Goal: Information Seeking & Learning: Check status

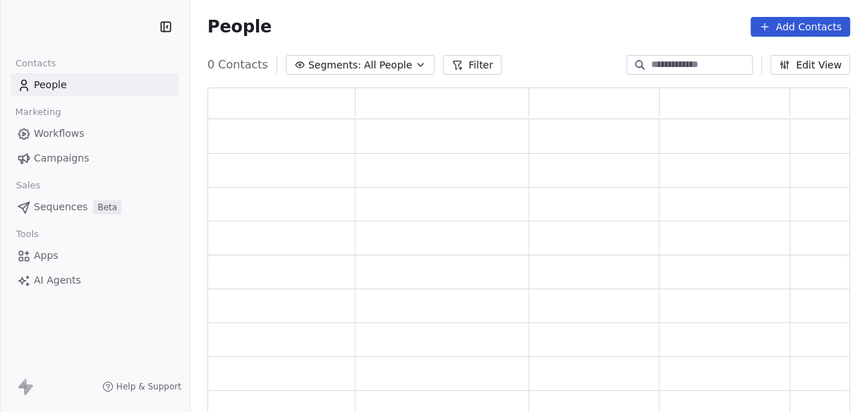
scroll to position [320, 634]
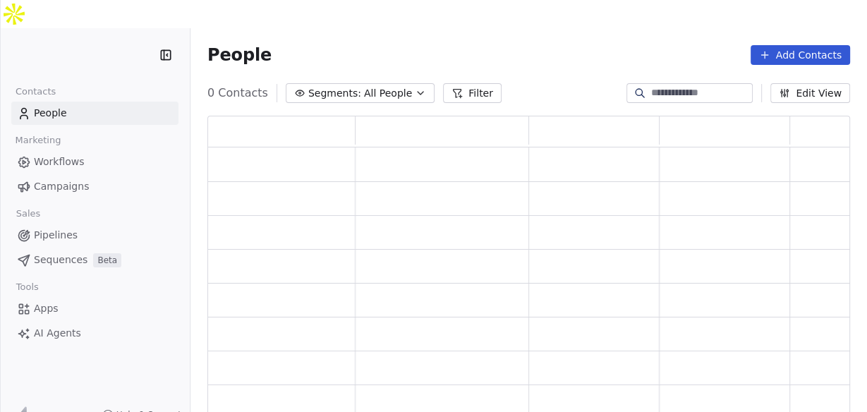
click at [37, 175] on link "Campaigns" at bounding box center [94, 186] width 167 height 23
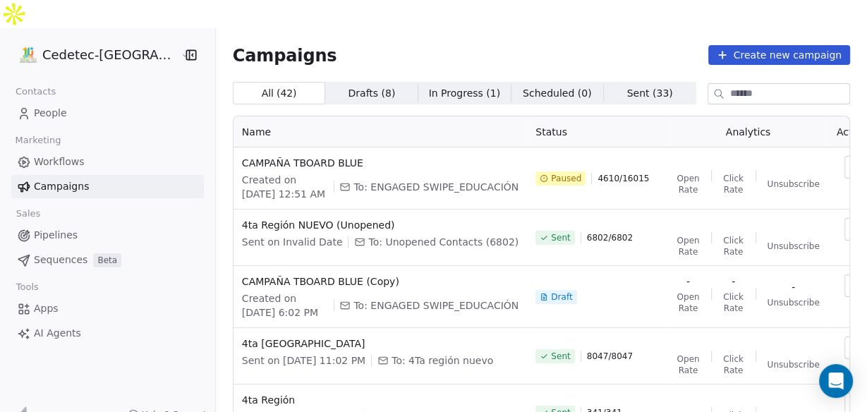
click at [37, 162] on div "How likely are you to recommend Swipe One to others? 0 1 2 3 4 5 6 7 8 9 10 Not…" at bounding box center [433, 206] width 867 height 412
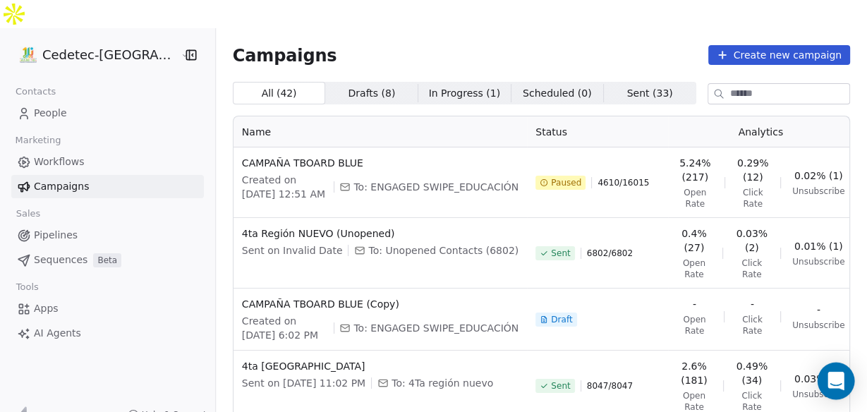
click at [841, 386] on icon "Open Intercom Messenger" at bounding box center [836, 381] width 16 height 18
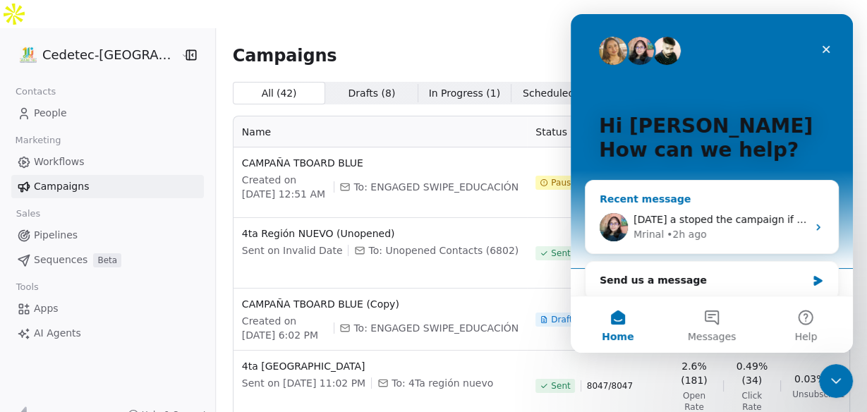
click at [706, 234] on div "[PERSON_NAME] • 2h ago" at bounding box center [721, 234] width 174 height 15
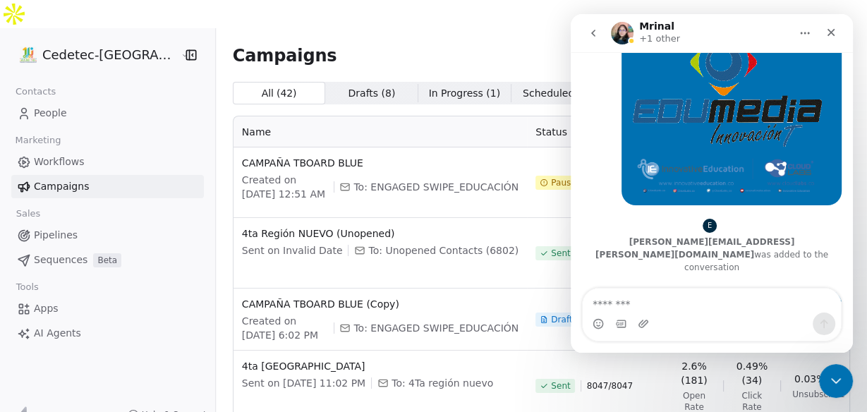
scroll to position [2813, 0]
click at [591, 34] on icon "go back" at bounding box center [593, 33] width 11 height 11
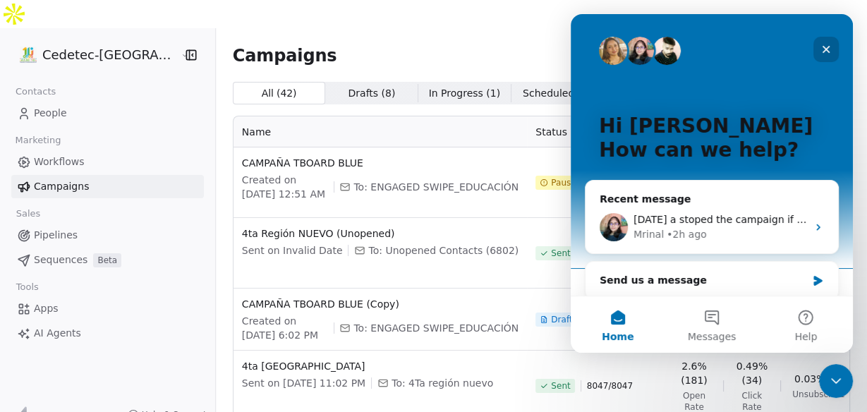
click at [821, 49] on icon "Close" at bounding box center [826, 49] width 11 height 11
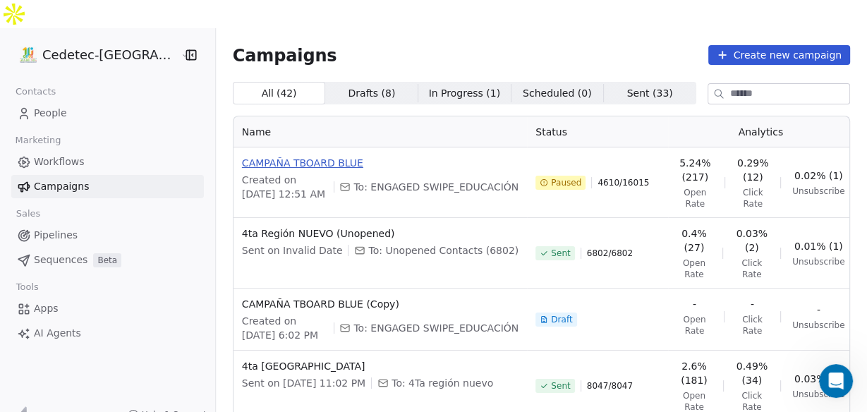
click at [280, 156] on span "CAMPAÑA TBOARD BLUE" at bounding box center [380, 163] width 277 height 14
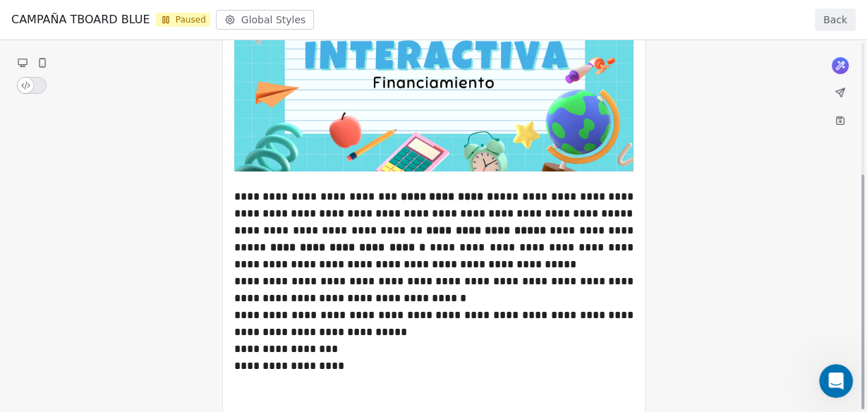
scroll to position [433, 0]
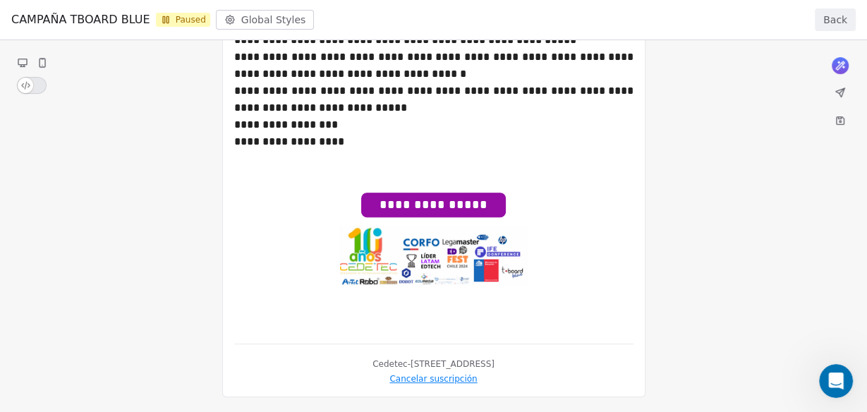
drag, startPoint x: 426, startPoint y: 265, endPoint x: 426, endPoint y: 236, distance: 28.9
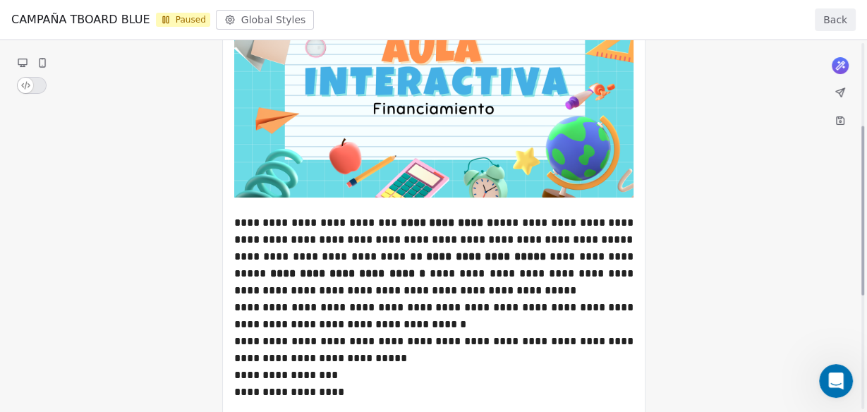
scroll to position [339, 0]
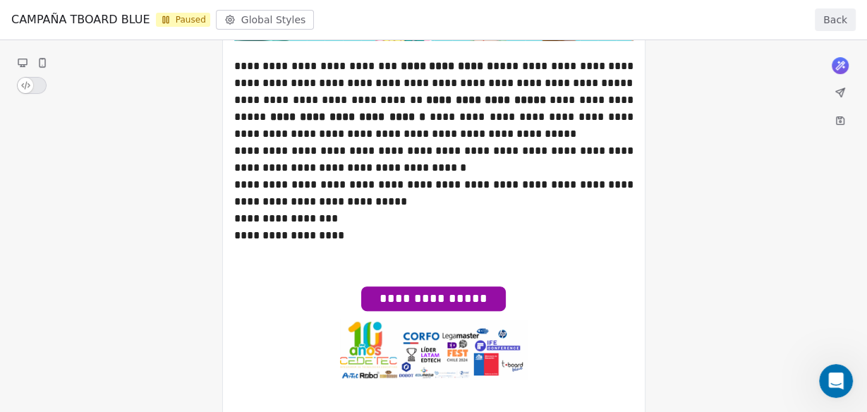
click at [433, 299] on div "**********" at bounding box center [433, 89] width 867 height 777
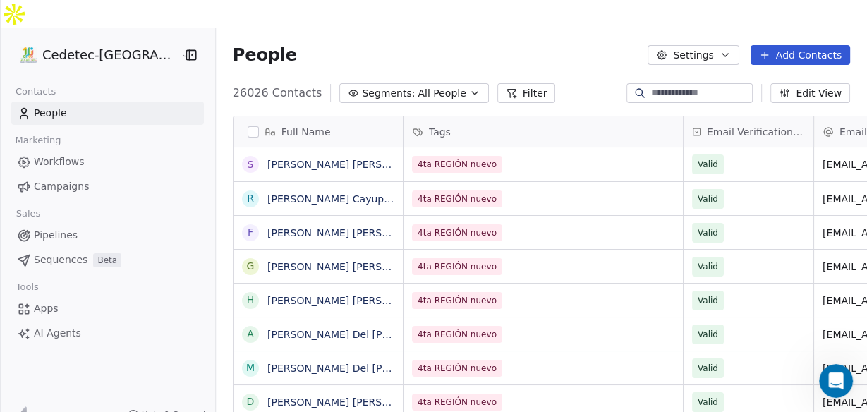
scroll to position [354, 668]
click at [67, 155] on span "Workflows" at bounding box center [59, 162] width 51 height 15
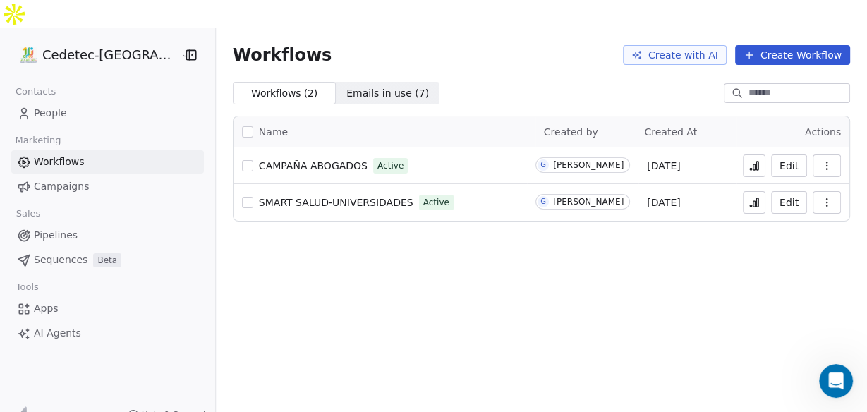
click at [44, 179] on span "Campaigns" at bounding box center [61, 186] width 55 height 15
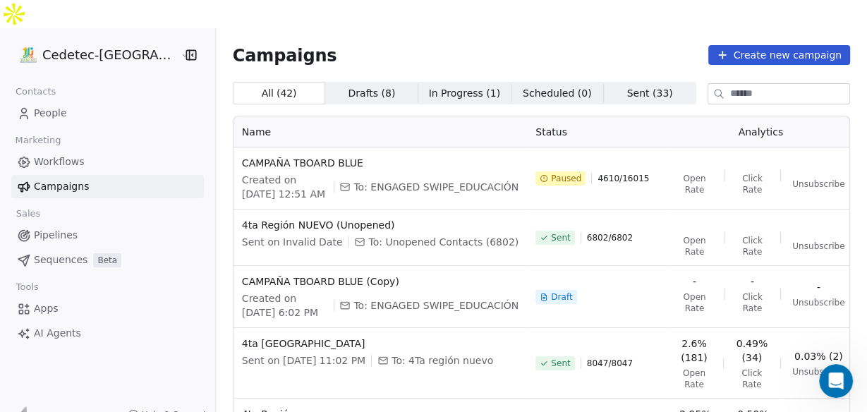
click at [867, 156] on button "button" at bounding box center [884, 167] width 28 height 23
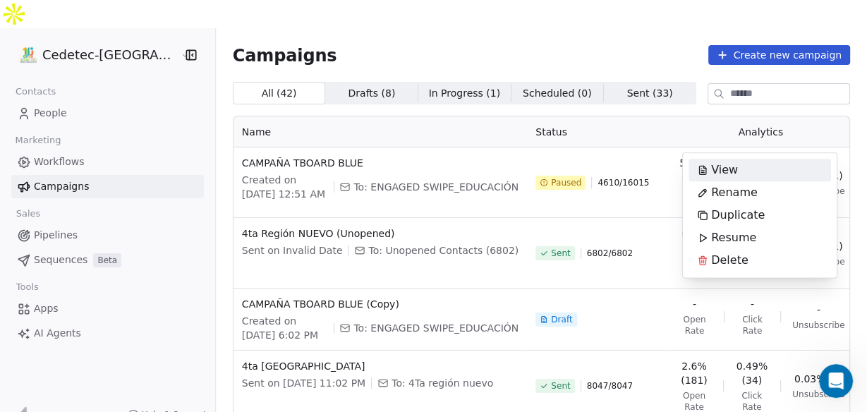
click at [709, 166] on div "View" at bounding box center [718, 170] width 58 height 23
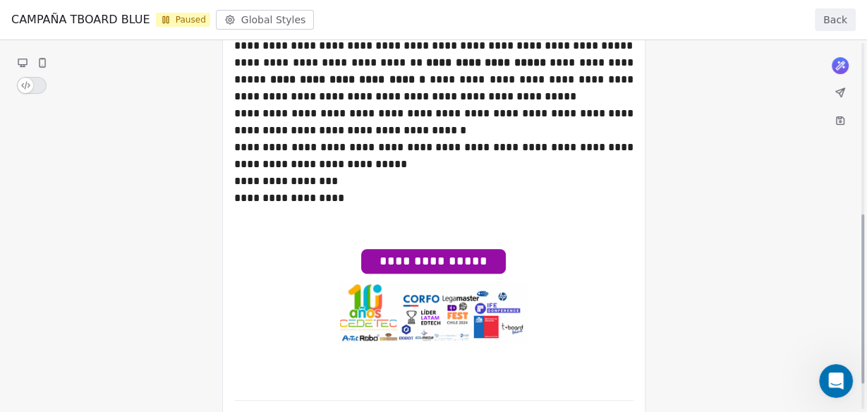
scroll to position [433, 0]
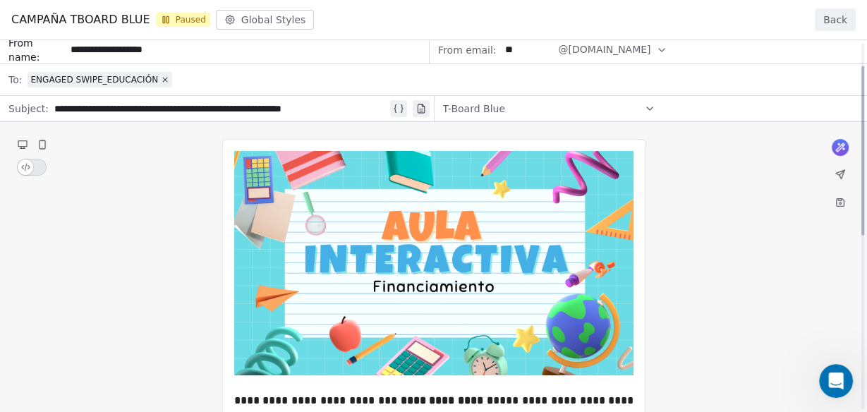
scroll to position [0, 0]
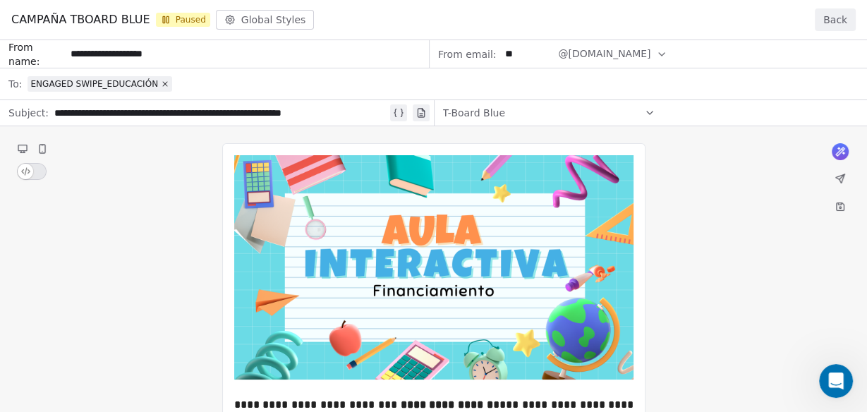
click at [169, 18] on span "Paused" at bounding box center [183, 20] width 54 height 14
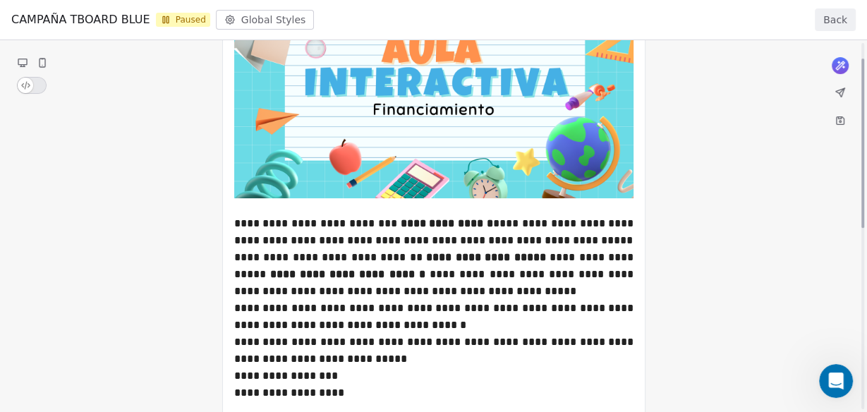
scroll to position [226, 0]
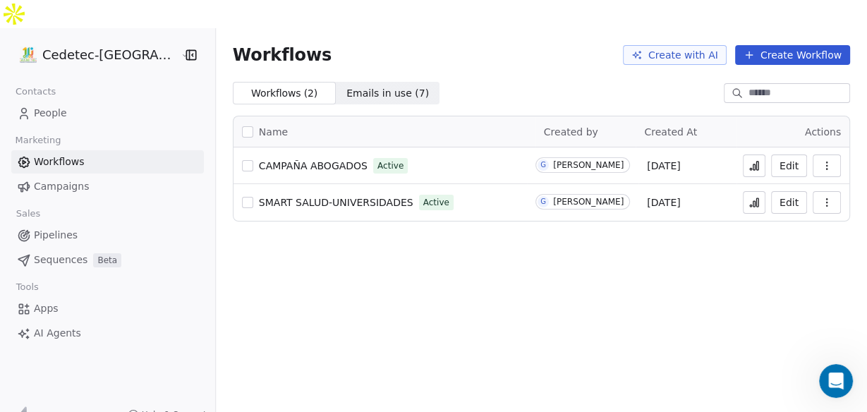
click at [26, 180] on icon at bounding box center [24, 187] width 14 height 14
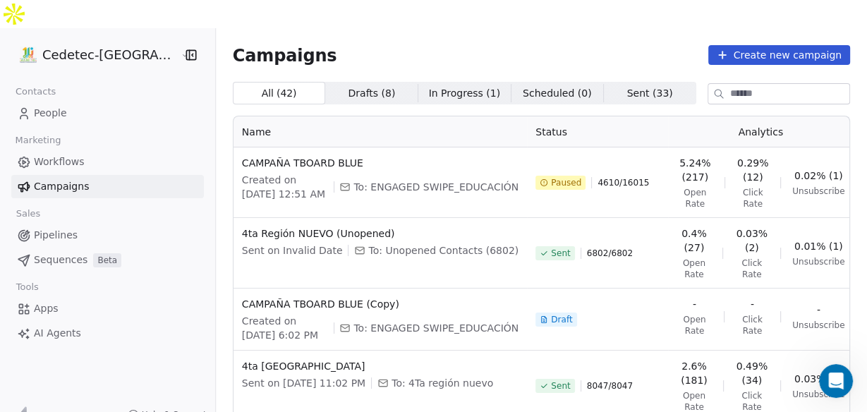
click at [867, 162] on icon "button" at bounding box center [884, 167] width 11 height 11
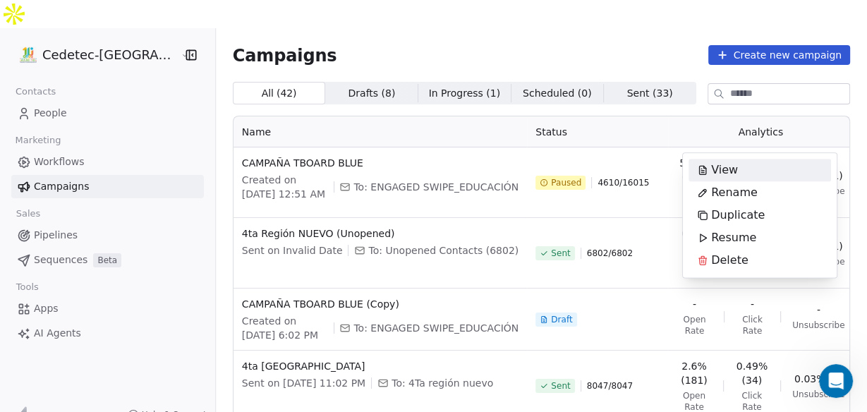
click at [711, 168] on span "View" at bounding box center [724, 170] width 27 height 17
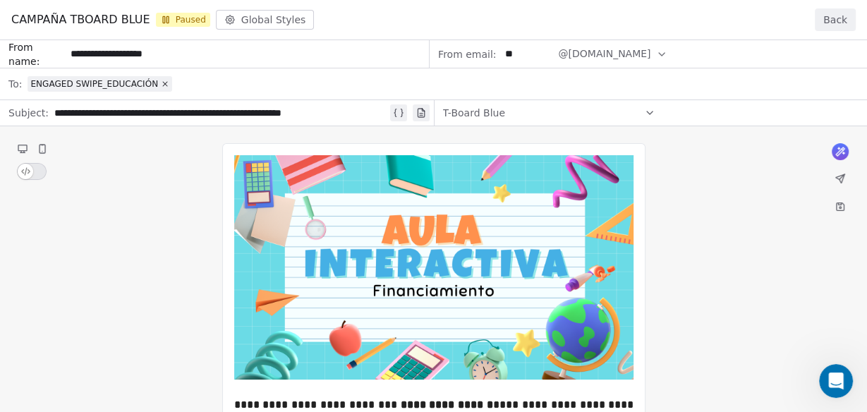
drag, startPoint x: 229, startPoint y: 20, endPoint x: 208, endPoint y: 21, distance: 20.5
click at [227, 20] on div "[PERSON_NAME] TBOARD BLUE Paused Global Styles" at bounding box center [162, 20] width 303 height 20
click at [167, 16] on icon at bounding box center [168, 19] width 2 height 6
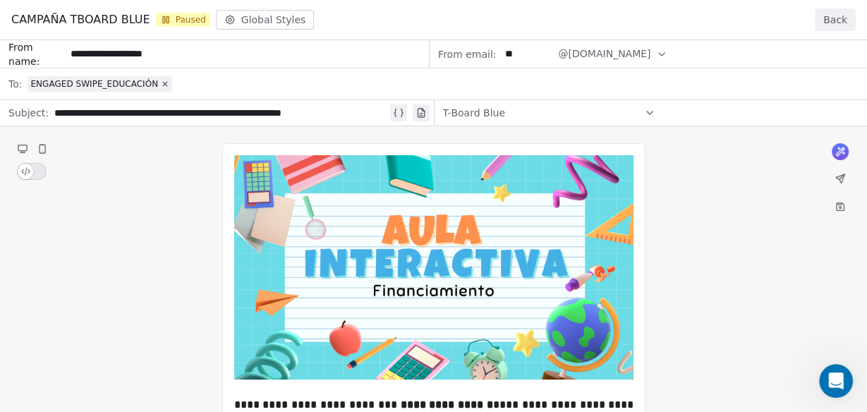
click at [841, 28] on div at bounding box center [433, 14] width 867 height 28
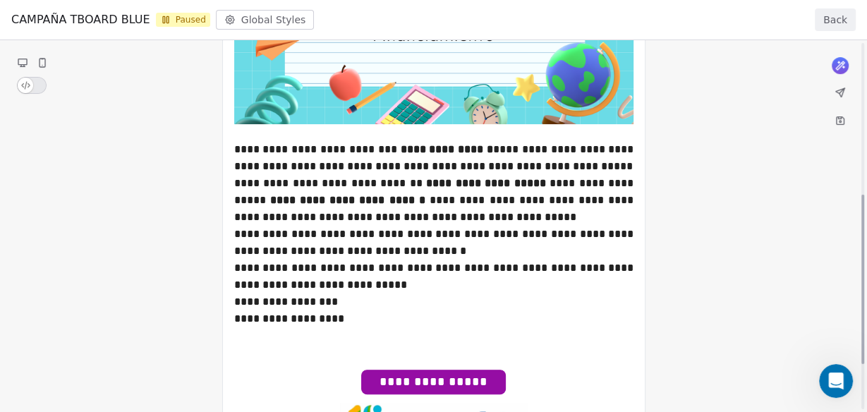
scroll to position [207, 0]
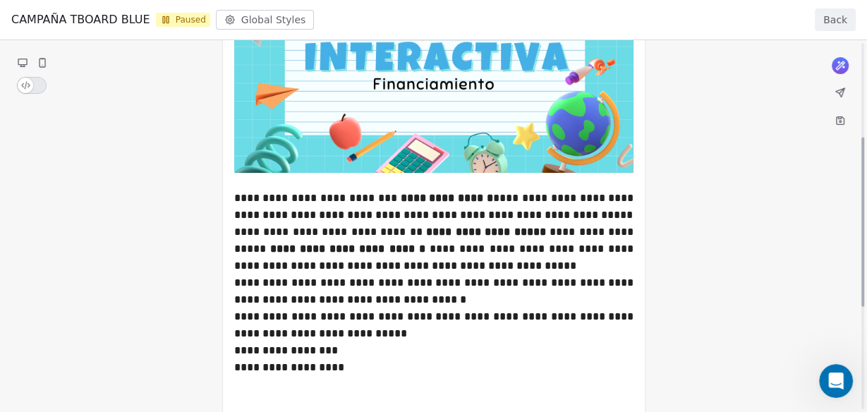
click at [262, 23] on div "[PERSON_NAME] TBOARD BLUE Paused Global Styles" at bounding box center [162, 20] width 303 height 20
click at [224, 18] on div "[PERSON_NAME] TBOARD BLUE Paused Global Styles" at bounding box center [162, 20] width 303 height 20
click at [222, 18] on div "[PERSON_NAME] TBOARD BLUE Paused Global Styles" at bounding box center [162, 20] width 303 height 20
click at [841, 18] on button "Back" at bounding box center [835, 19] width 41 height 23
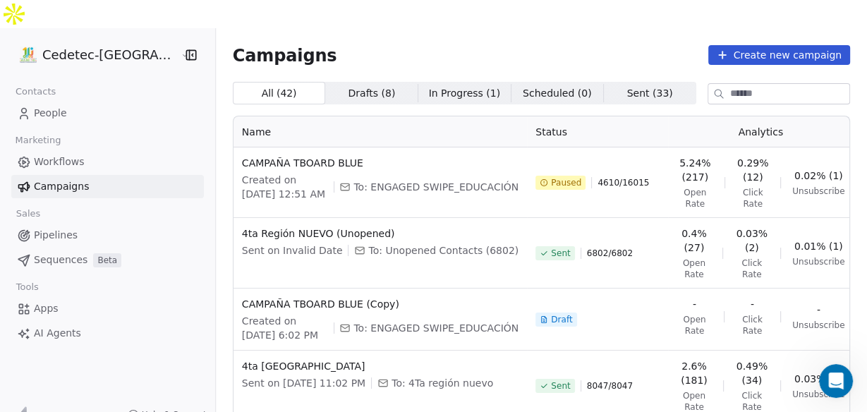
click at [551, 177] on span "Paused" at bounding box center [566, 182] width 30 height 11
click at [536, 156] on div "Paused 4610 / 16015" at bounding box center [598, 183] width 124 height 54
click at [186, 50] on icon "button" at bounding box center [190, 54] width 9 height 9
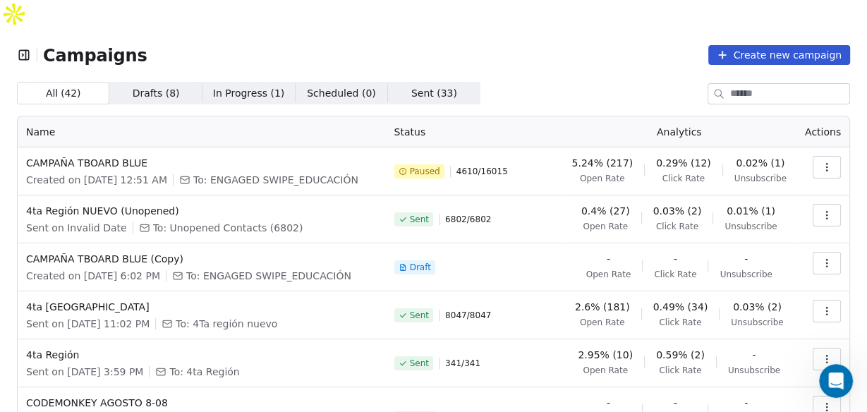
click at [66, 86] on span "All ( 42 )" at bounding box center [63, 93] width 36 height 15
click at [431, 166] on span "Paused" at bounding box center [425, 171] width 30 height 11
click at [822, 162] on icon "button" at bounding box center [827, 167] width 11 height 11
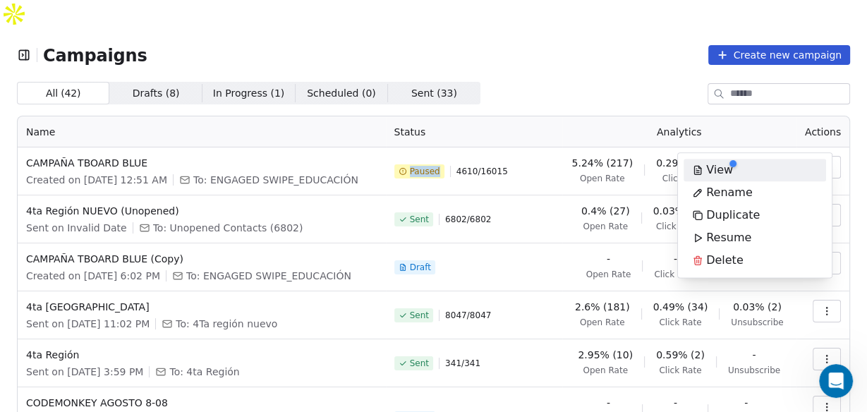
click at [704, 164] on div "View" at bounding box center [713, 170] width 58 height 23
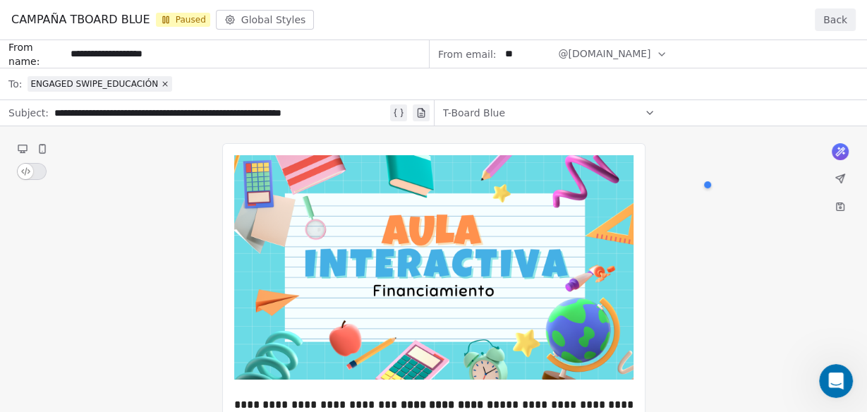
click at [257, 21] on div "[PERSON_NAME] TBOARD BLUE Paused Global Styles" at bounding box center [162, 20] width 303 height 20
click at [190, 18] on span "Paused" at bounding box center [183, 20] width 54 height 14
click at [68, 19] on span "CAMPAÑA TBOARD BLUE" at bounding box center [80, 19] width 139 height 17
click at [834, 21] on button "Back" at bounding box center [835, 19] width 41 height 23
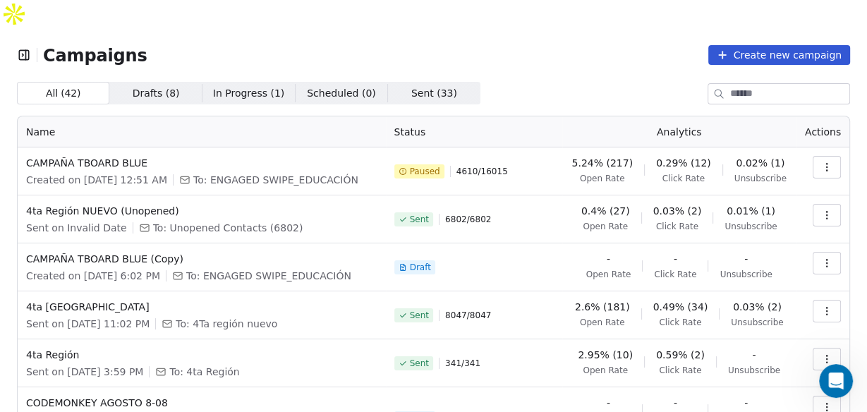
click at [143, 86] on span "Drafts ( 8 )" at bounding box center [156, 93] width 47 height 15
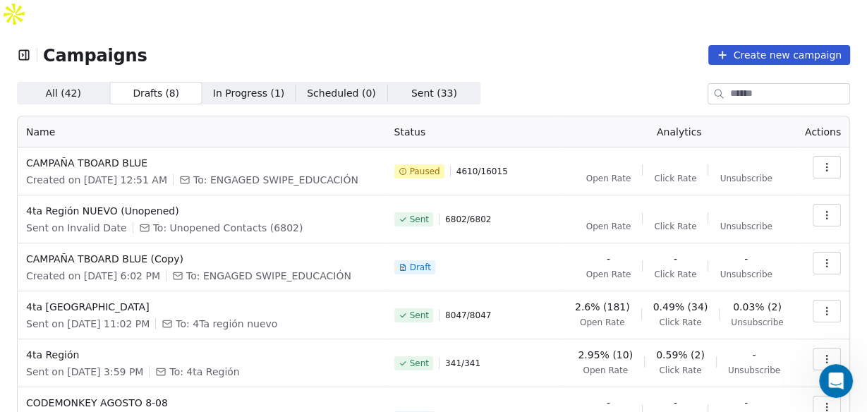
click at [243, 86] on span "In Progress ( 1 )" at bounding box center [249, 93] width 72 height 15
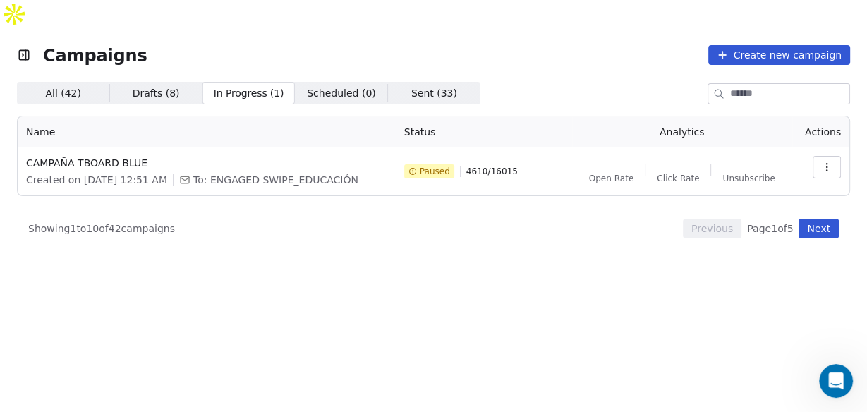
click at [421, 86] on span "Sent ( 33 )" at bounding box center [434, 93] width 46 height 15
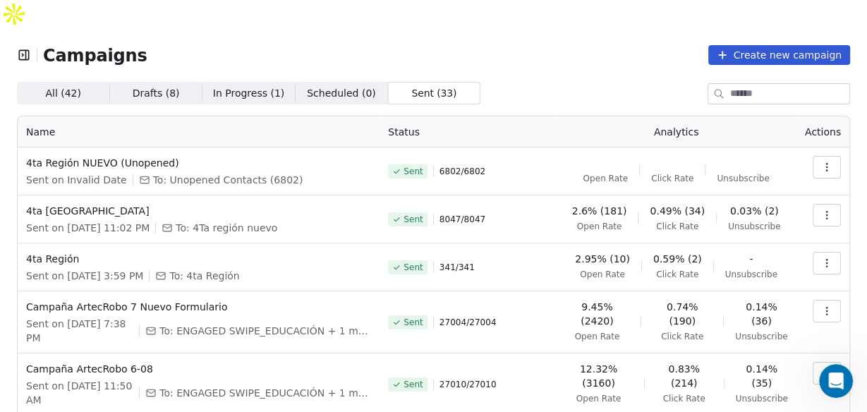
click at [231, 86] on span "In Progress ( 1 )" at bounding box center [249, 93] width 72 height 15
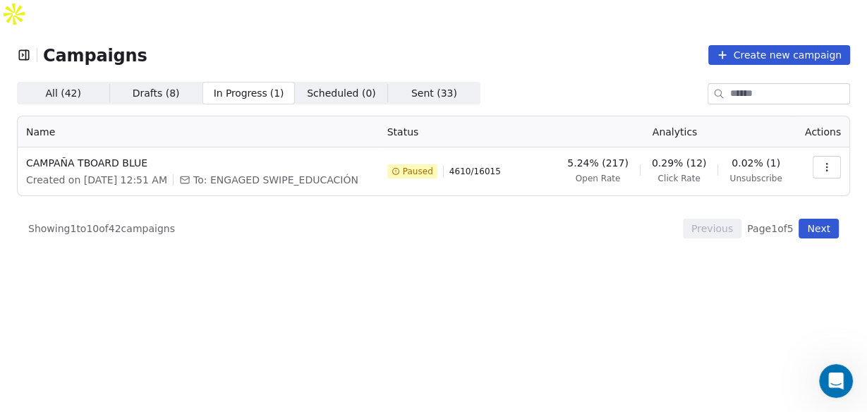
click at [830, 162] on icon "button" at bounding box center [827, 167] width 11 height 11
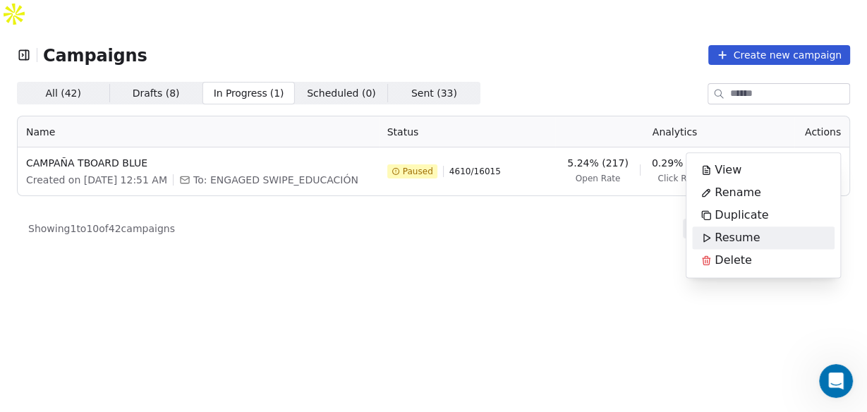
click at [719, 234] on span "Resume" at bounding box center [737, 237] width 45 height 17
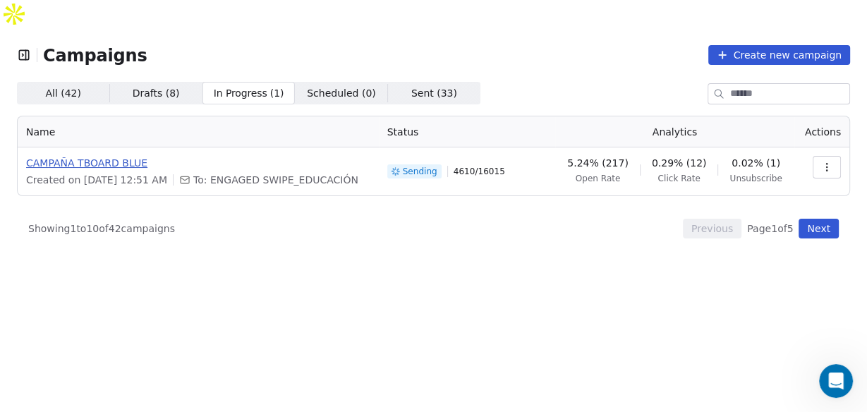
click at [90, 156] on span "CAMPAÑA TBOARD BLUE" at bounding box center [198, 163] width 344 height 14
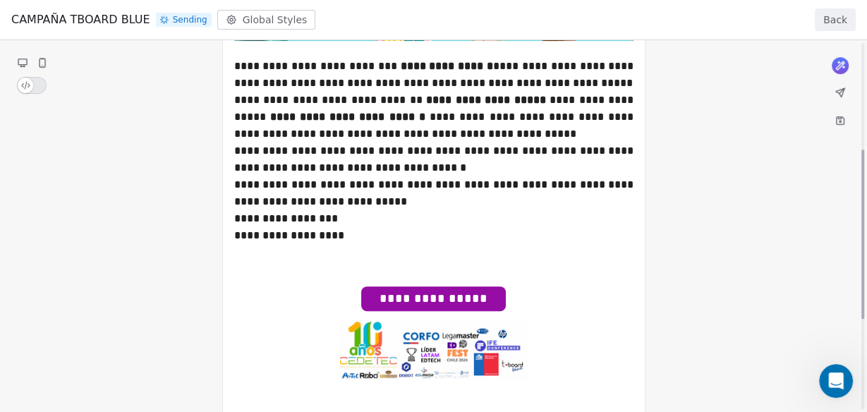
scroll to position [113, 0]
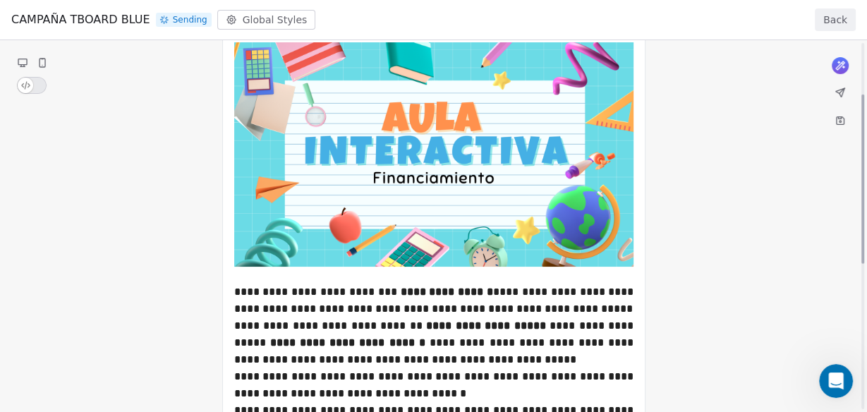
click at [242, 18] on div "[PERSON_NAME] TBOARD BLUE Sending Global Styles" at bounding box center [163, 20] width 304 height 20
click at [188, 21] on span "Sending" at bounding box center [184, 20] width 56 height 14
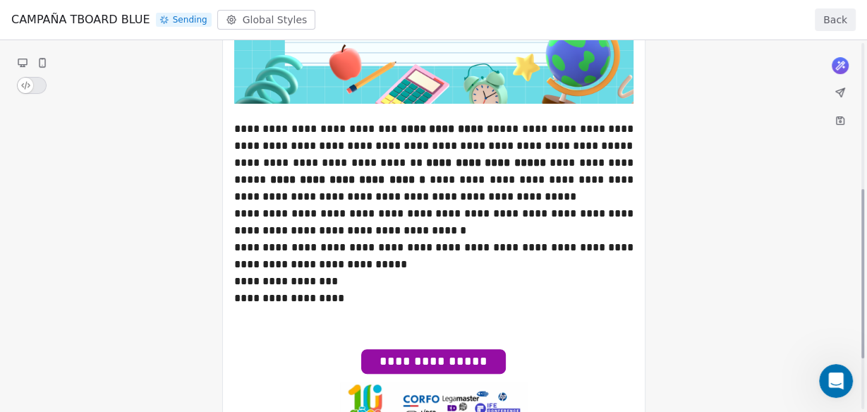
scroll to position [339, 0]
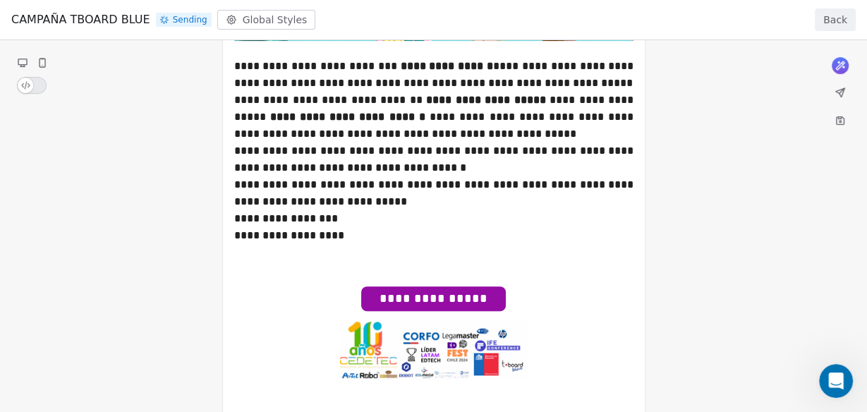
click at [838, 63] on div "**********" at bounding box center [433, 89] width 867 height 777
click at [843, 20] on button "Back" at bounding box center [835, 19] width 41 height 23
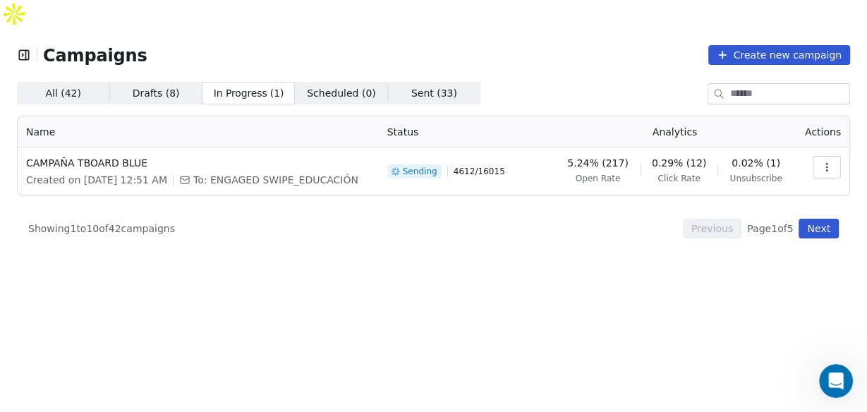
click at [823, 162] on icon "button" at bounding box center [827, 167] width 11 height 11
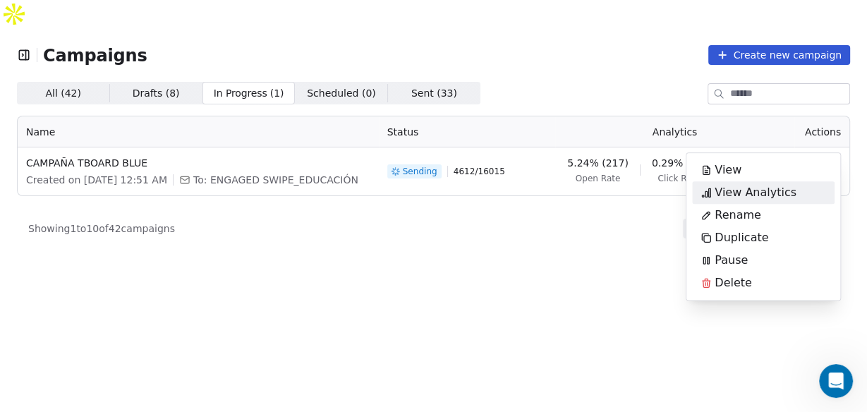
click at [723, 186] on span "View Analytics" at bounding box center [756, 192] width 82 height 17
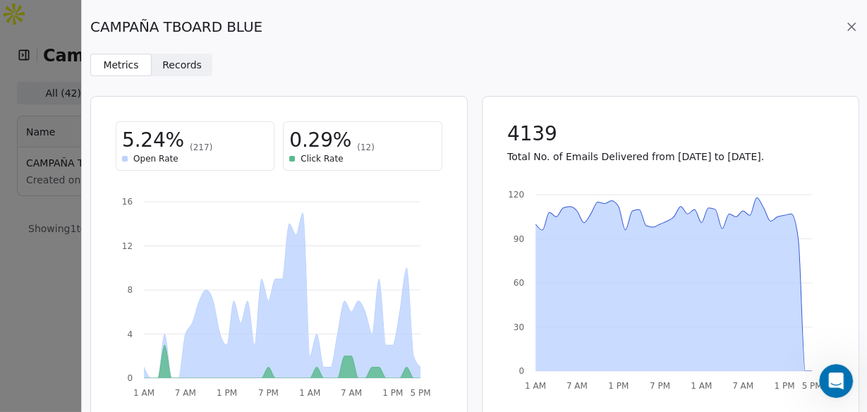
click at [182, 61] on span "Records" at bounding box center [182, 65] width 40 height 15
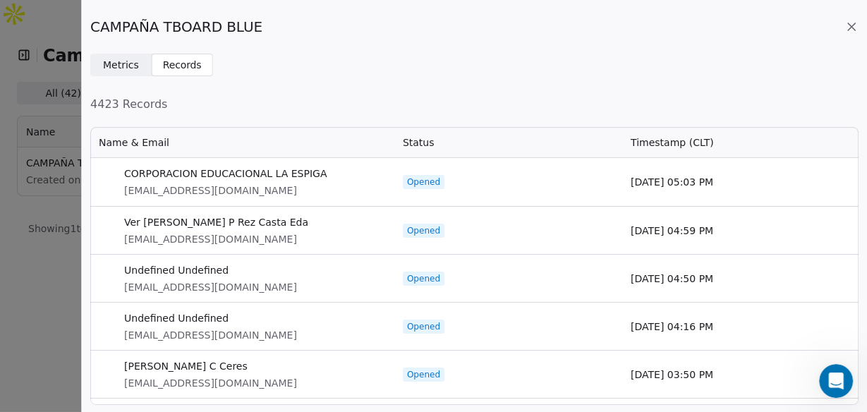
scroll to position [271, 760]
click at [114, 66] on span "Metrics" at bounding box center [121, 65] width 36 height 15
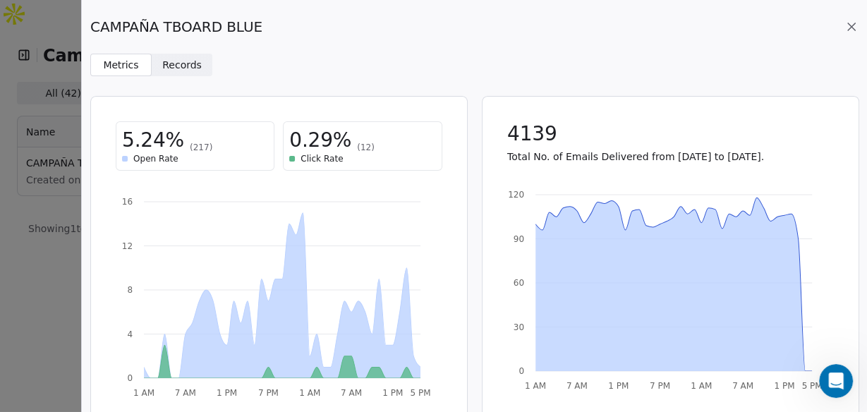
click at [849, 25] on icon at bounding box center [852, 27] width 14 height 14
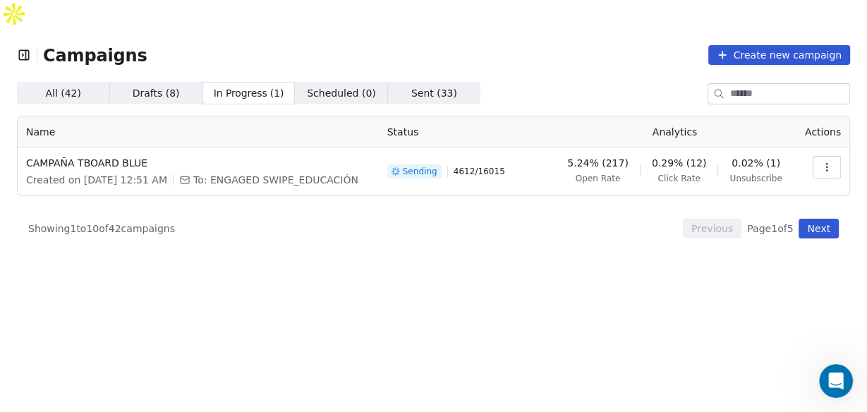
click at [829, 156] on button "button" at bounding box center [827, 167] width 28 height 23
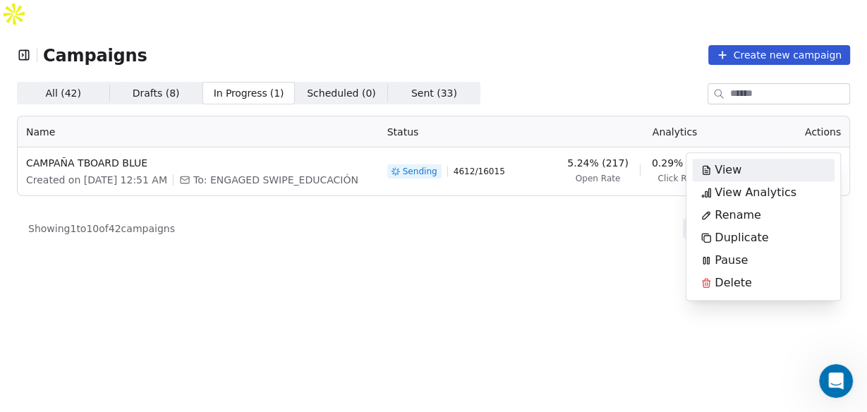
click at [726, 168] on span "View" at bounding box center [728, 170] width 27 height 17
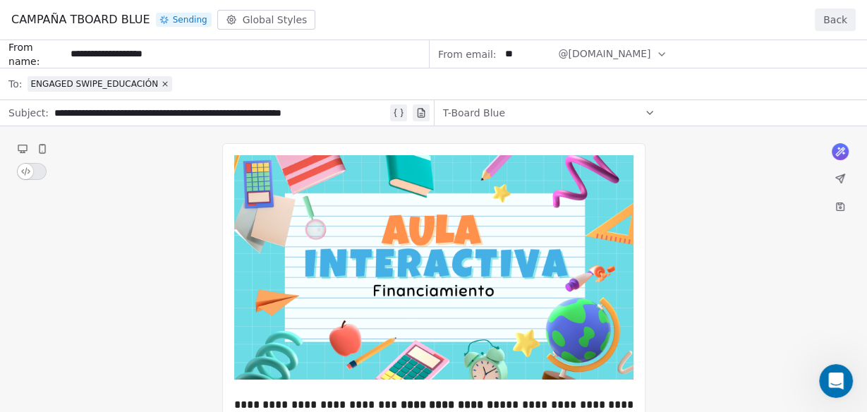
click at [263, 17] on div "[PERSON_NAME] TBOARD BLUE Sending Global Styles" at bounding box center [163, 20] width 304 height 20
click at [150, 13] on div "[PERSON_NAME] TBOARD BLUE Sending Global Styles" at bounding box center [163, 20] width 304 height 20
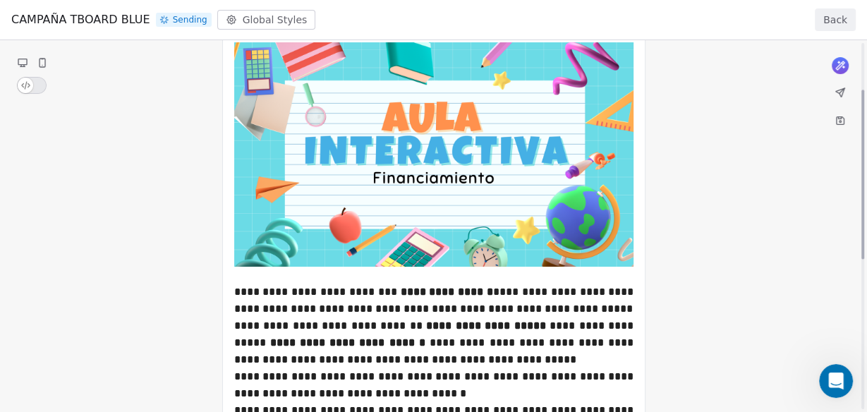
scroll to position [0, 0]
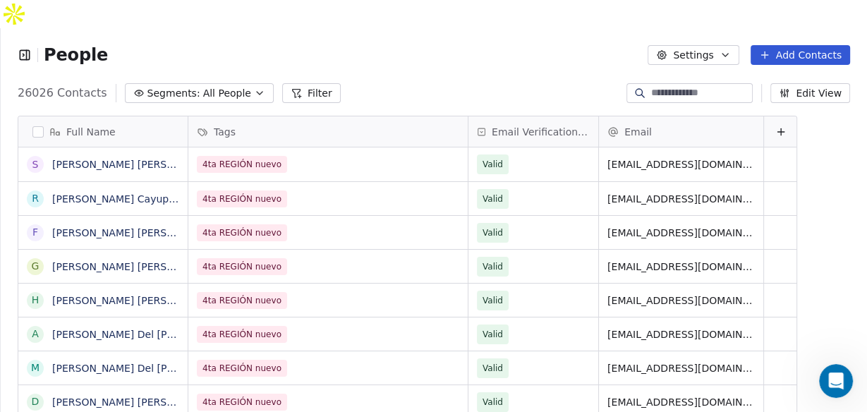
scroll to position [354, 858]
click at [725, 49] on icon "button" at bounding box center [725, 54] width 11 height 11
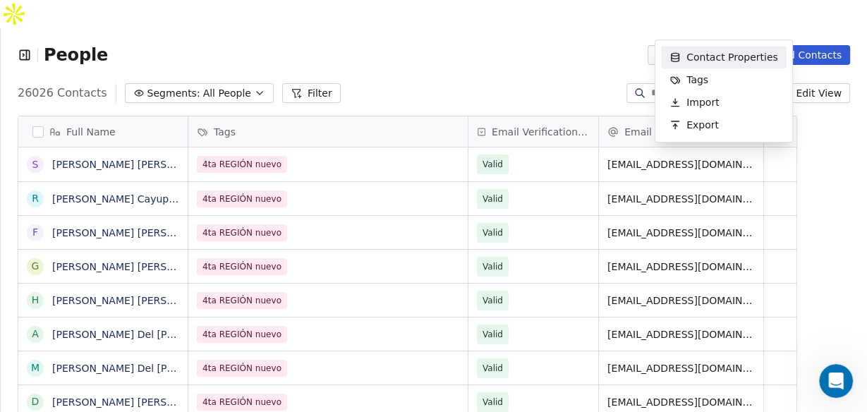
click at [699, 54] on span "Contact Properties" at bounding box center [733, 57] width 92 height 15
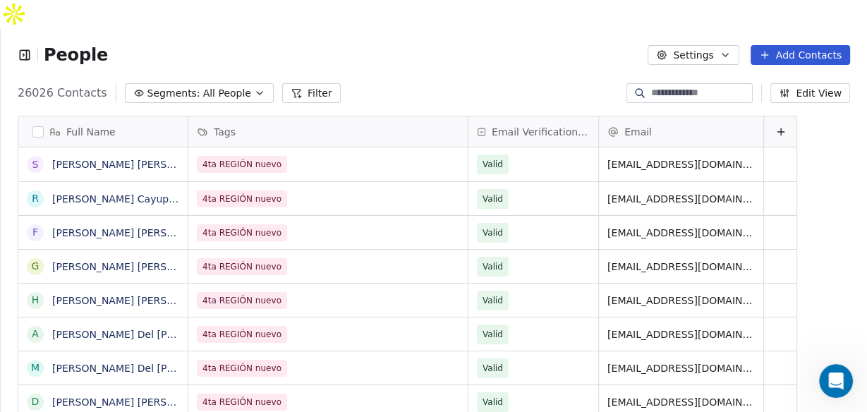
scroll to position [354, 858]
click at [20, 48] on icon "button" at bounding box center [25, 55] width 14 height 14
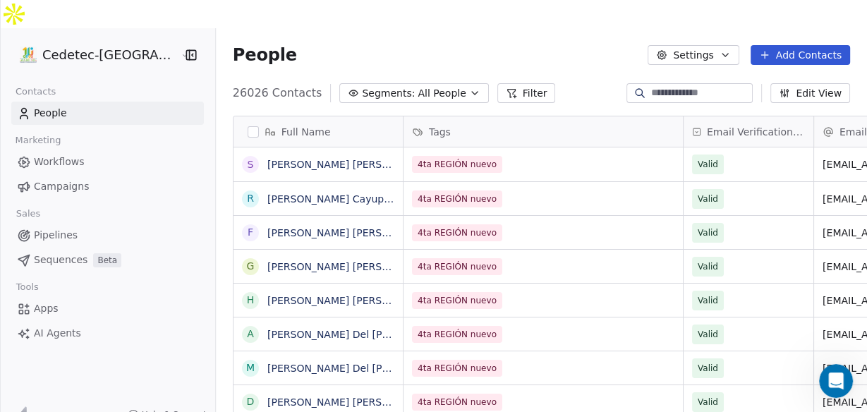
click at [52, 179] on span "Campaigns" at bounding box center [61, 186] width 55 height 15
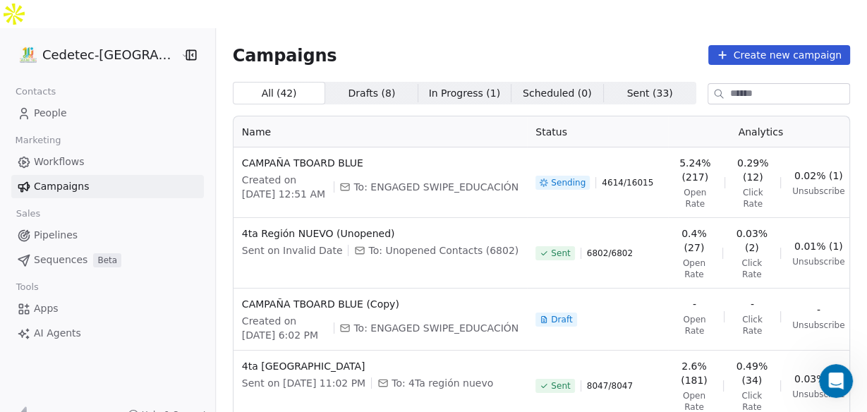
drag, startPoint x: 635, startPoint y: 134, endPoint x: 676, endPoint y: 132, distance: 41.7
click at [668, 148] on td "5.24% (217) Open Rate 0.29% (12) Click Rate 0.02% (1) Unsubscribe" at bounding box center [760, 183] width 185 height 71
drag, startPoint x: 717, startPoint y: 100, endPoint x: 812, endPoint y: 105, distance: 94.7
click at [716, 116] on th "Analytics" at bounding box center [760, 131] width 185 height 31
click at [853, 116] on th "Actions" at bounding box center [879, 131] width 53 height 31
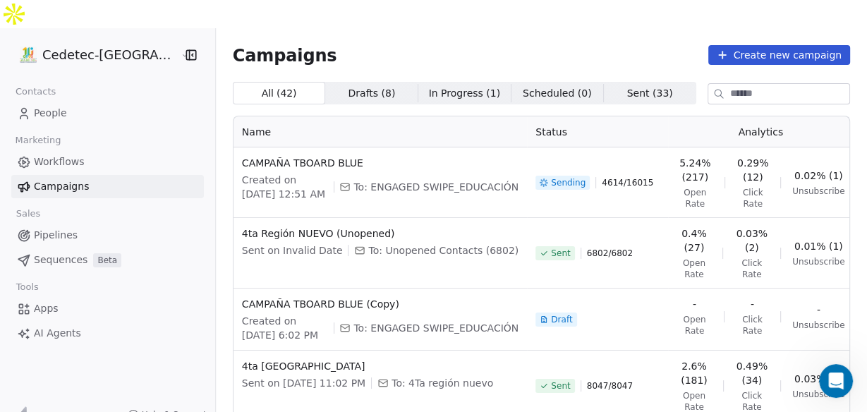
click at [867, 162] on icon "button" at bounding box center [884, 167] width 11 height 11
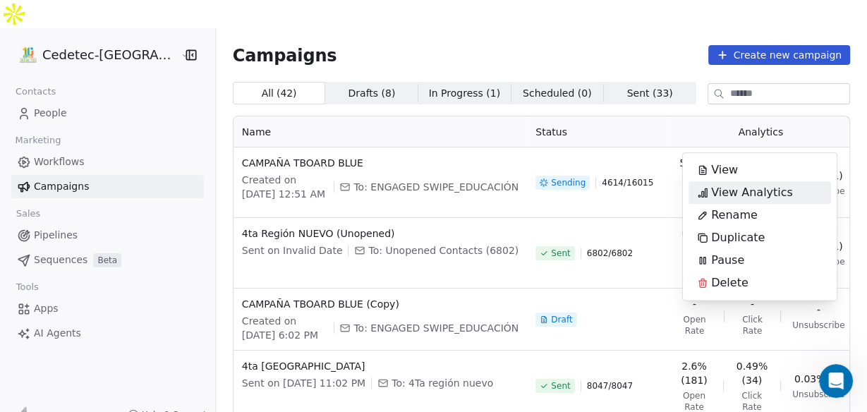
click at [728, 191] on span "View Analytics" at bounding box center [752, 192] width 82 height 17
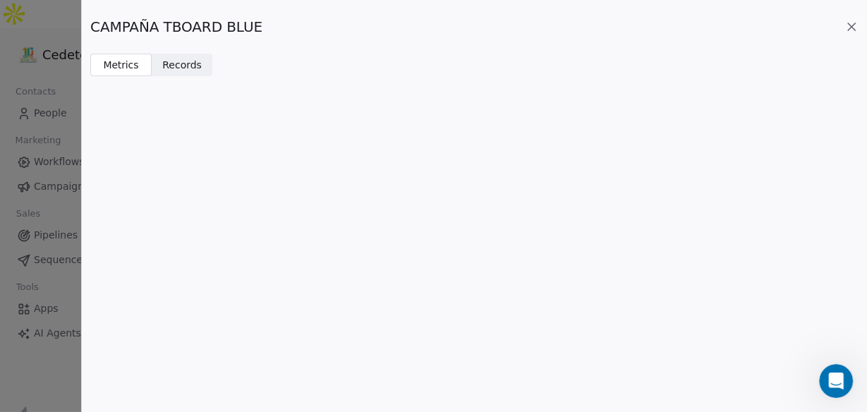
click at [175, 68] on span "Records" at bounding box center [182, 65] width 40 height 15
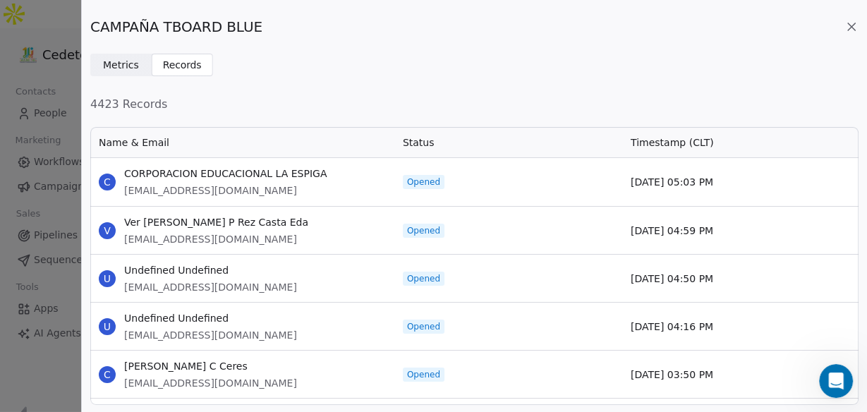
scroll to position [271, 760]
click at [121, 67] on span "Metrics" at bounding box center [121, 65] width 36 height 15
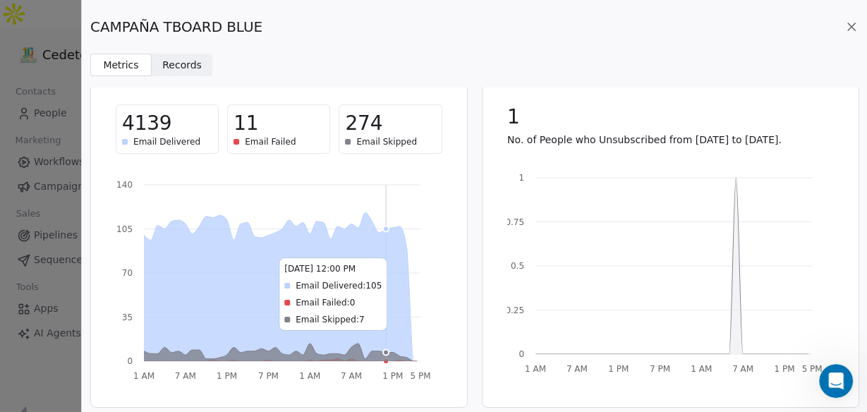
scroll to position [364, 0]
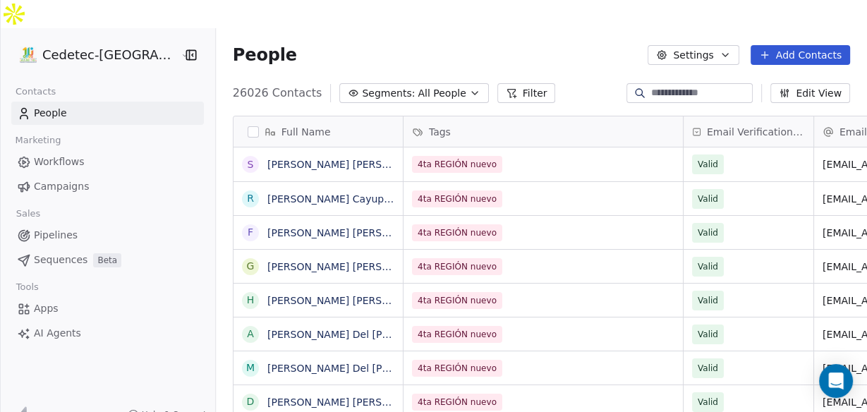
scroll to position [354, 668]
click at [699, 45] on button "Settings" at bounding box center [693, 55] width 91 height 20
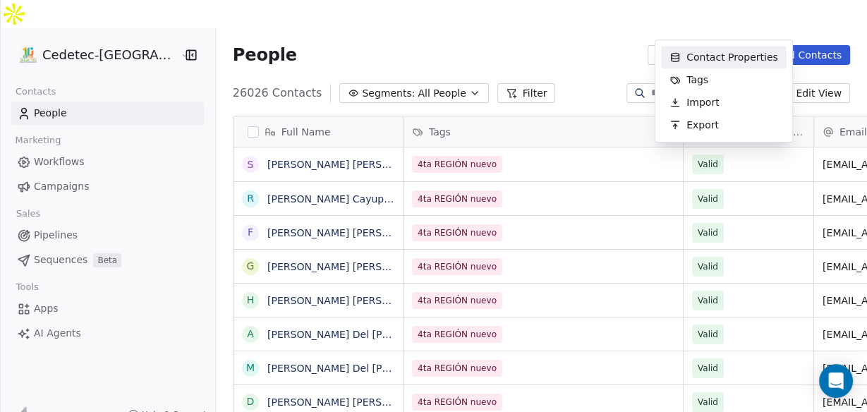
click at [827, 68] on html "Cedetec-Chile Contacts People Marketing Workflows Campaigns Sales Pipelines Seq…" at bounding box center [433, 220] width 867 height 440
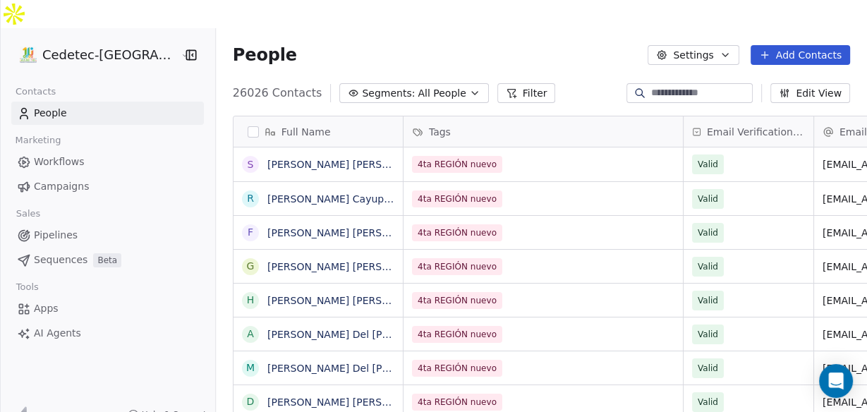
click at [827, 83] on button "Edit View" at bounding box center [811, 93] width 80 height 20
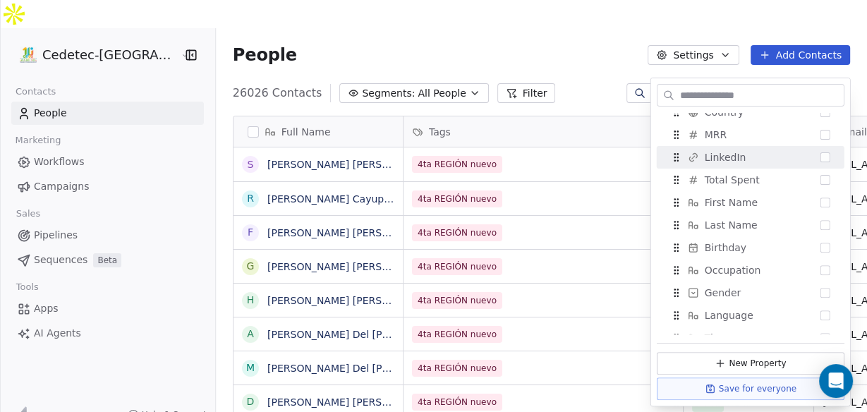
scroll to position [113, 0]
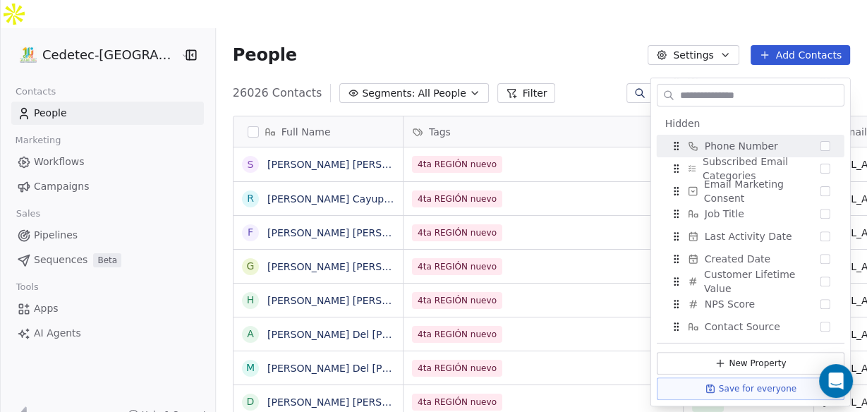
click at [495, 45] on div "People Settings Add Contacts" at bounding box center [542, 55] width 618 height 20
